Goal: Use online tool/utility: Use online tool/utility

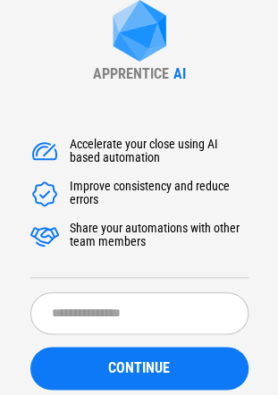
click at [125, 287] on div "Accelerate your close using AI based automation Improve consistency and reduce …" at bounding box center [139, 300] width 218 height 365
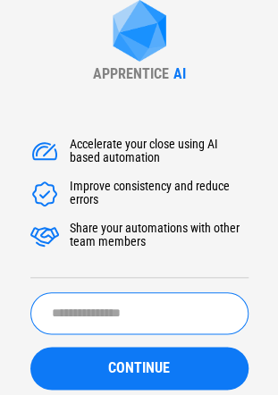
click at [121, 295] on input "text" at bounding box center [139, 313] width 218 height 42
paste input "******"
type input "*******"
click at [30, 346] on button "CONTINUE" at bounding box center [139, 367] width 218 height 43
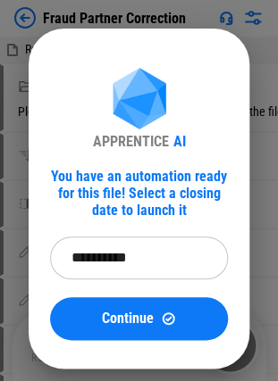
click at [150, 262] on input "**********" at bounding box center [132, 258] width 165 height 43
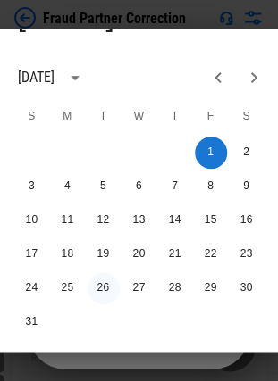
scroll to position [84, 1]
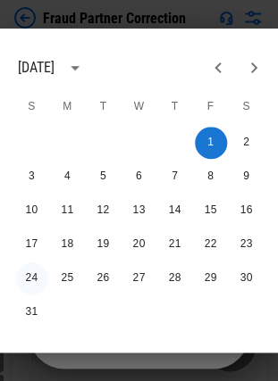
click at [34, 273] on button "24" at bounding box center [32, 278] width 32 height 32
type input "**********"
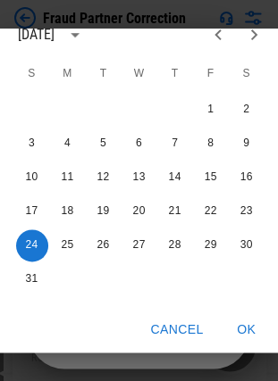
click at [258, 313] on button "OK" at bounding box center [246, 329] width 57 height 33
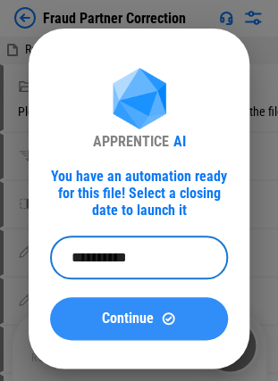
click at [182, 327] on button "Continue" at bounding box center [139, 318] width 178 height 43
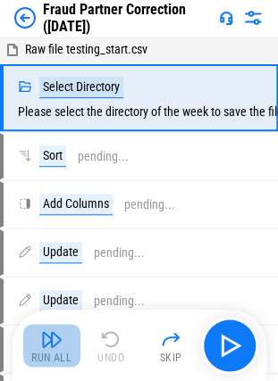
click at [55, 334] on img "button" at bounding box center [51, 339] width 21 height 21
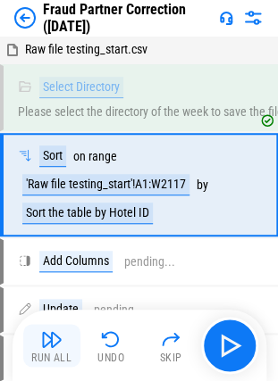
click at [45, 341] on img "button" at bounding box center [51, 339] width 21 height 21
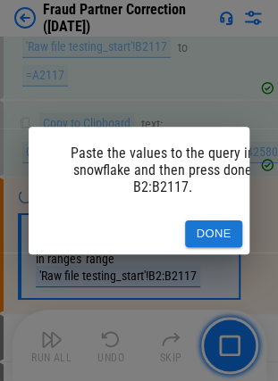
scroll to position [655, 0]
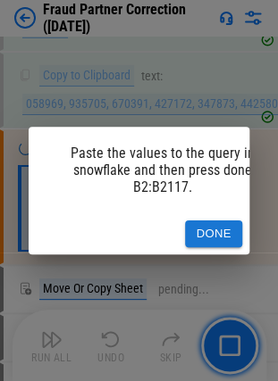
click at [211, 220] on button "Done" at bounding box center [213, 234] width 57 height 28
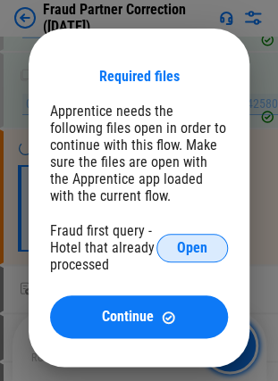
click at [190, 259] on button "Open" at bounding box center [191, 248] width 71 height 29
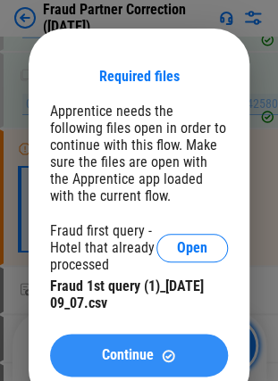
click at [82, 350] on div "Continue" at bounding box center [138, 355] width 135 height 15
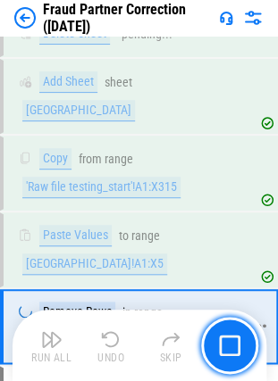
scroll to position [5019, 0]
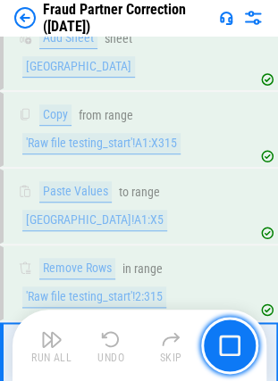
click at [111, 245] on div "Remove Rows in range 'Raw file testing_start'!2:315" at bounding box center [139, 282] width 278 height 75
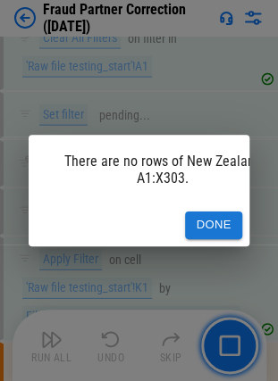
scroll to position [6355, 0]
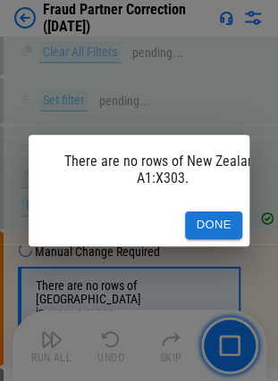
click at [235, 212] on button "Done" at bounding box center [213, 226] width 57 height 28
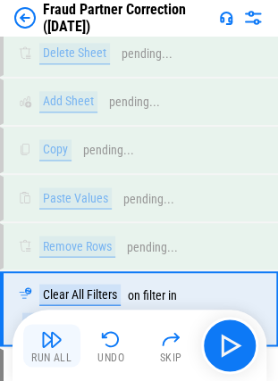
click at [50, 350] on button "Run All" at bounding box center [51, 345] width 57 height 43
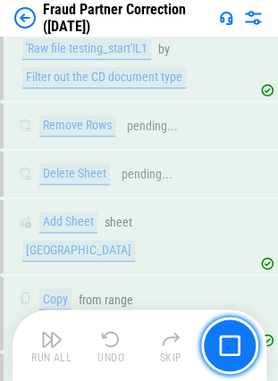
scroll to position [7720, 0]
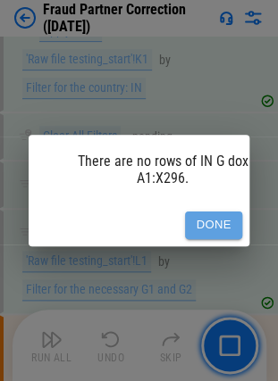
click at [205, 212] on button "Done" at bounding box center [213, 226] width 57 height 28
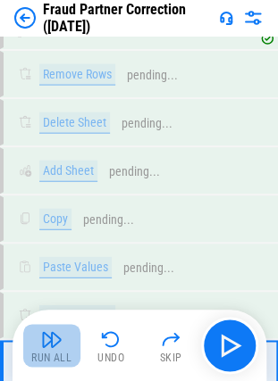
click at [46, 337] on img "button" at bounding box center [51, 339] width 21 height 21
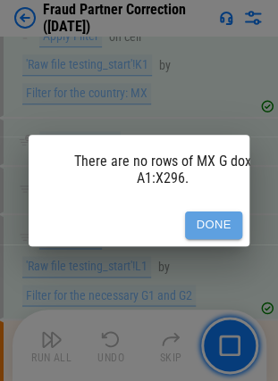
click at [196, 217] on button "Done" at bounding box center [213, 226] width 57 height 28
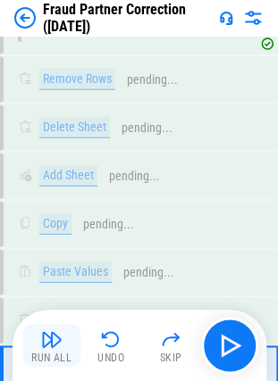
click at [45, 332] on img "button" at bounding box center [51, 339] width 21 height 21
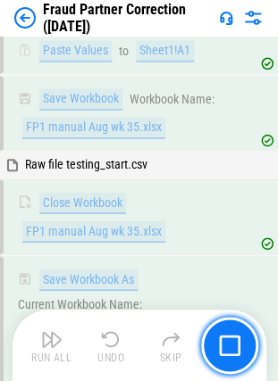
scroll to position [15237, 0]
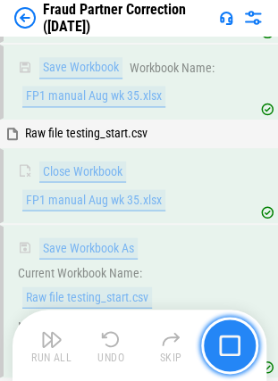
click at [234, 333] on button "button" at bounding box center [229, 345] width 57 height 57
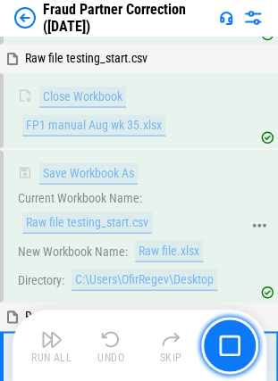
scroll to position [15312, 0]
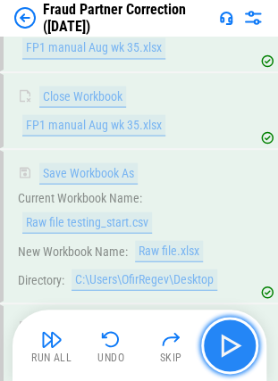
click at [245, 339] on button "button" at bounding box center [229, 345] width 57 height 57
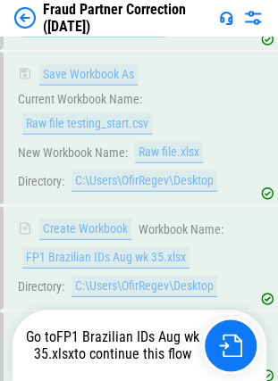
scroll to position [15415, 0]
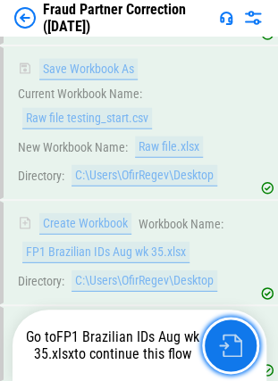
click at [245, 339] on button "button" at bounding box center [230, 345] width 57 height 57
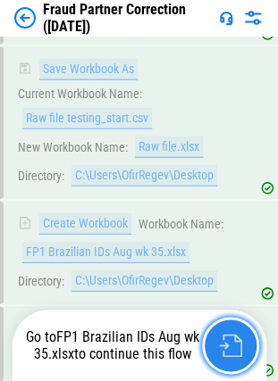
click at [245, 347] on button "button" at bounding box center [230, 345] width 57 height 57
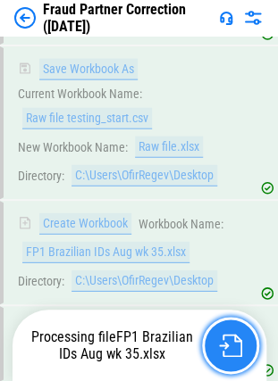
click at [236, 344] on img "button" at bounding box center [230, 345] width 23 height 23
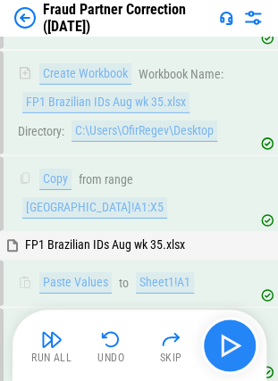
scroll to position [15566, 0]
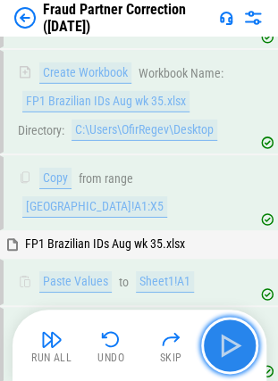
click at [237, 345] on img "button" at bounding box center [229, 345] width 29 height 29
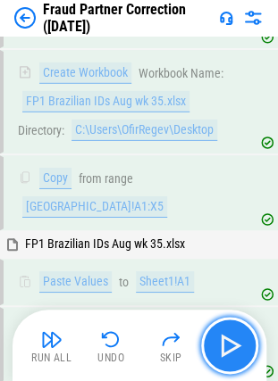
click at [233, 326] on button "button" at bounding box center [229, 345] width 57 height 57
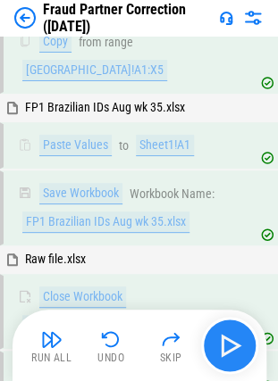
scroll to position [15704, 0]
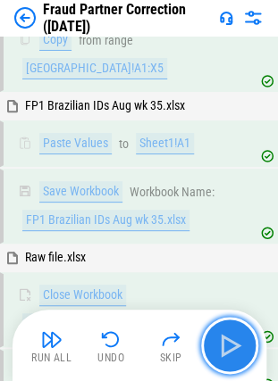
click at [233, 326] on button "button" at bounding box center [229, 345] width 57 height 57
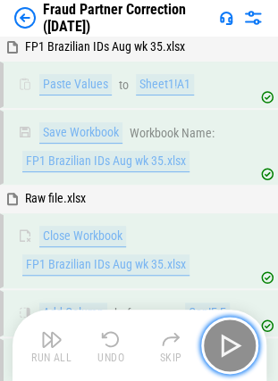
click at [233, 326] on button "button" at bounding box center [229, 345] width 57 height 57
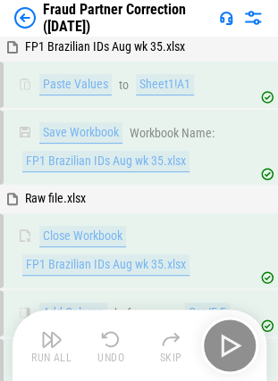
scroll to position [15828, 0]
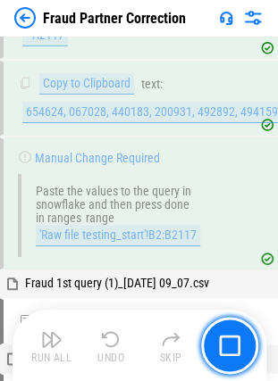
click at [182, 343] on button "Skip" at bounding box center [170, 345] width 57 height 43
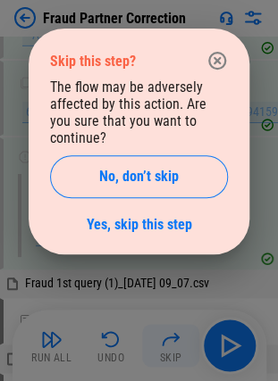
scroll to position [648, 0]
click at [220, 62] on icon "button" at bounding box center [217, 61] width 18 height 18
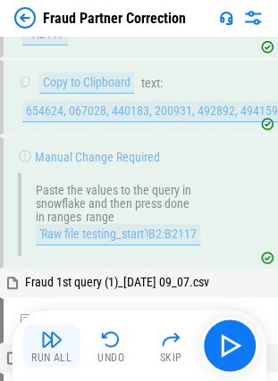
click at [32, 346] on button "Run All" at bounding box center [51, 345] width 57 height 43
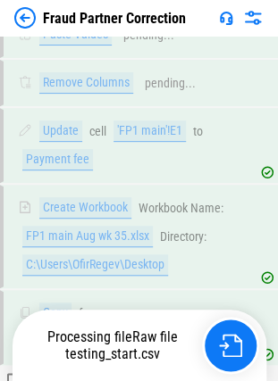
scroll to position [13464, 0]
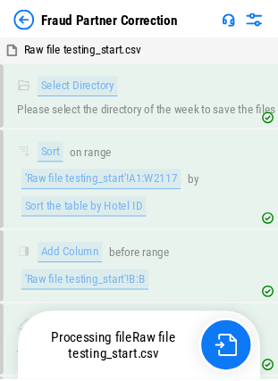
scroll to position [14979, 0]
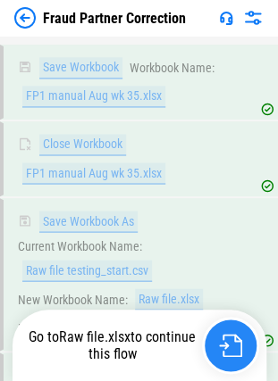
scroll to position [15312, 0]
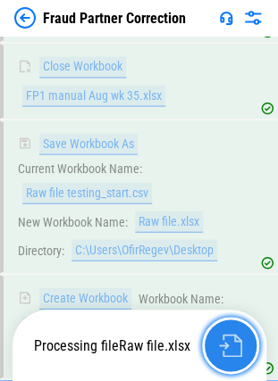
click at [225, 352] on img "button" at bounding box center [230, 345] width 23 height 23
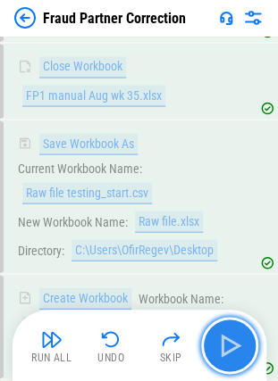
click at [225, 348] on img "button" at bounding box center [229, 345] width 29 height 29
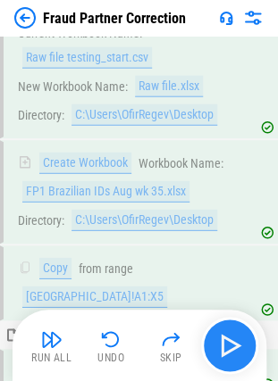
scroll to position [15449, 0]
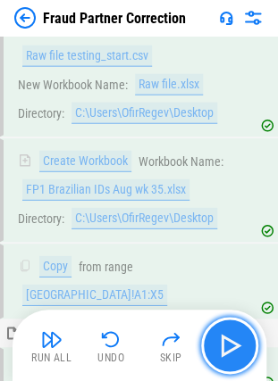
click at [225, 348] on img "button" at bounding box center [229, 345] width 29 height 29
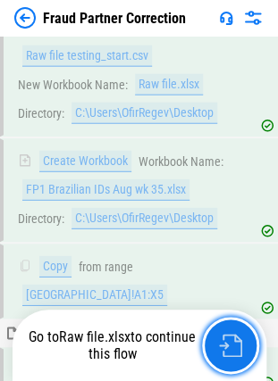
click at [225, 348] on img "button" at bounding box center [230, 345] width 23 height 23
